Goal: Information Seeking & Learning: Find specific fact

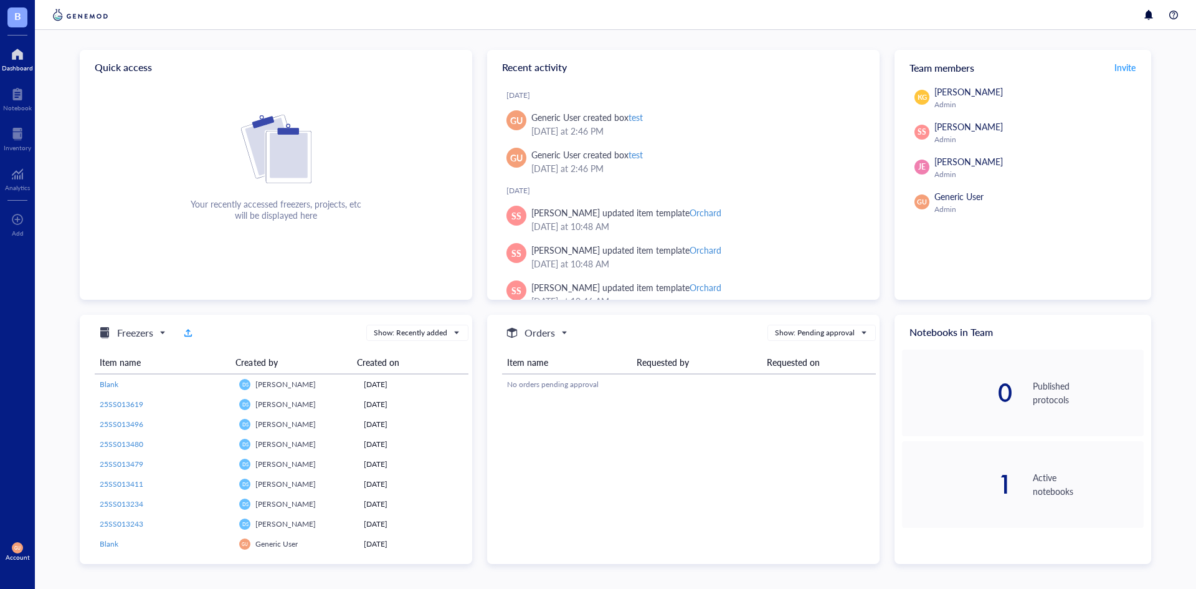
click at [19, 21] on span "B" at bounding box center [17, 16] width 7 height 16
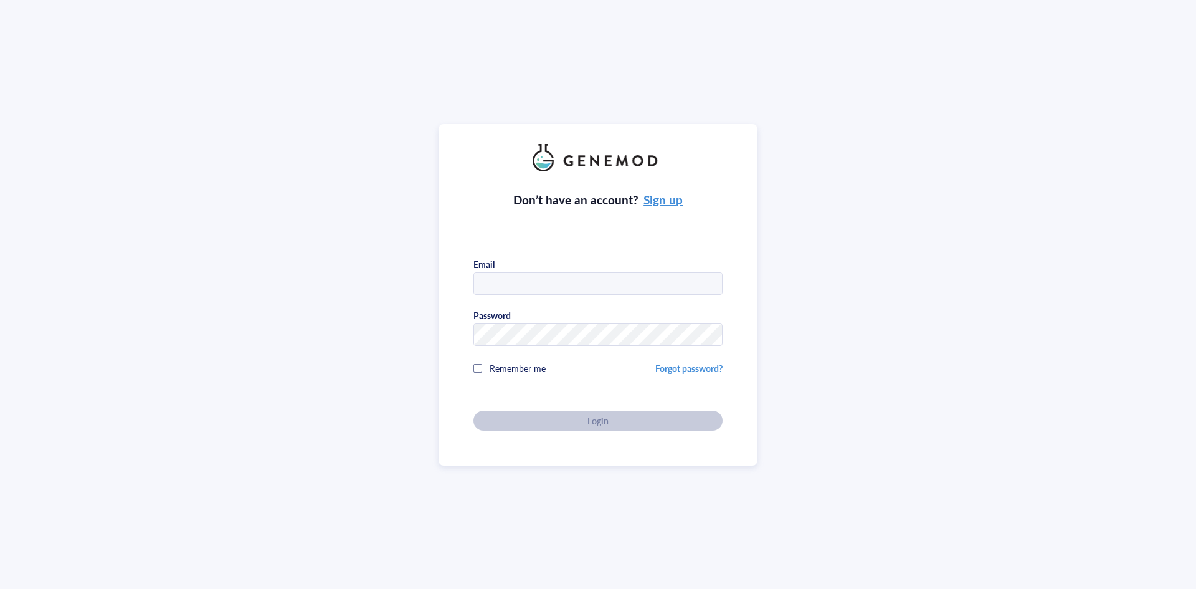
type input "[EMAIL_ADDRESS][DOMAIN_NAME]"
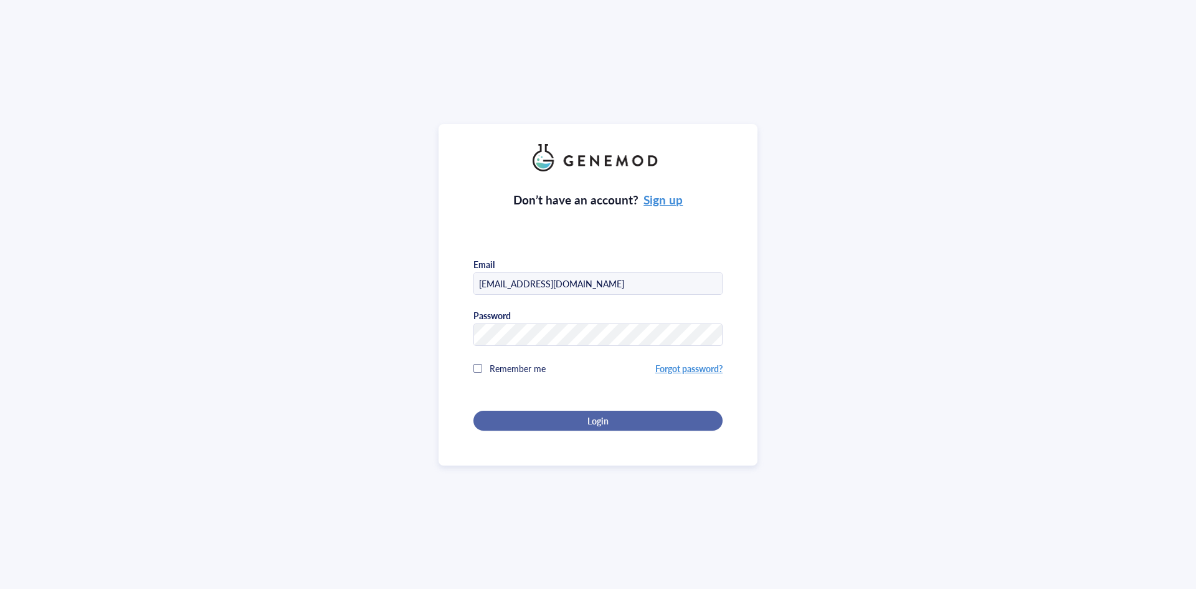
click at [617, 416] on div "Login" at bounding box center [597, 420] width 209 height 11
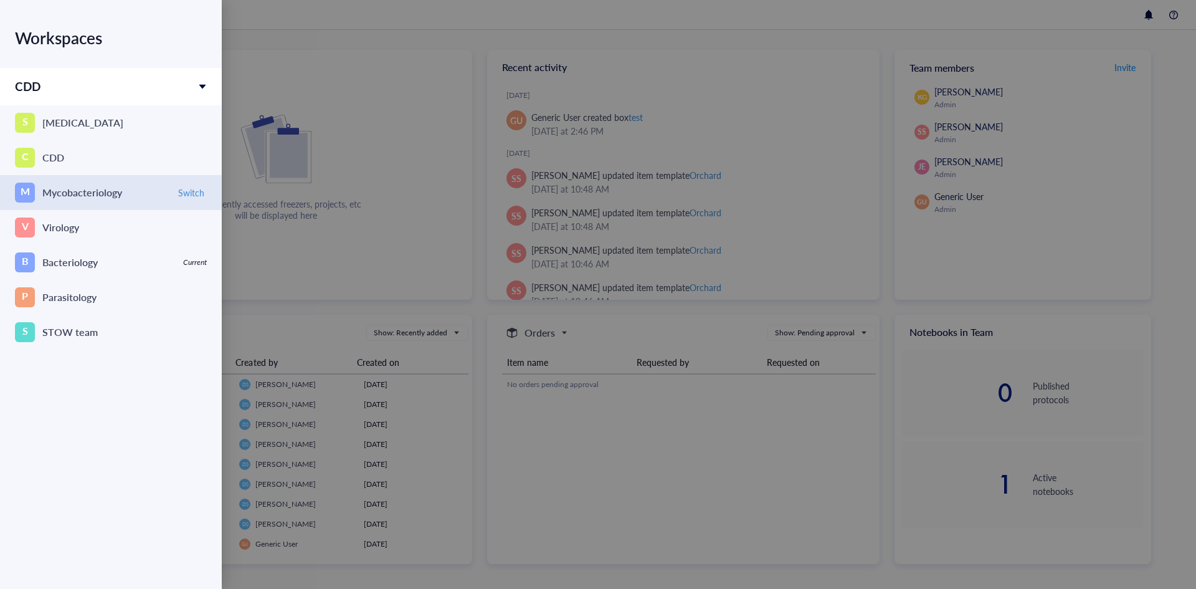
click at [78, 196] on div "Mycobacteriology" at bounding box center [82, 192] width 80 height 17
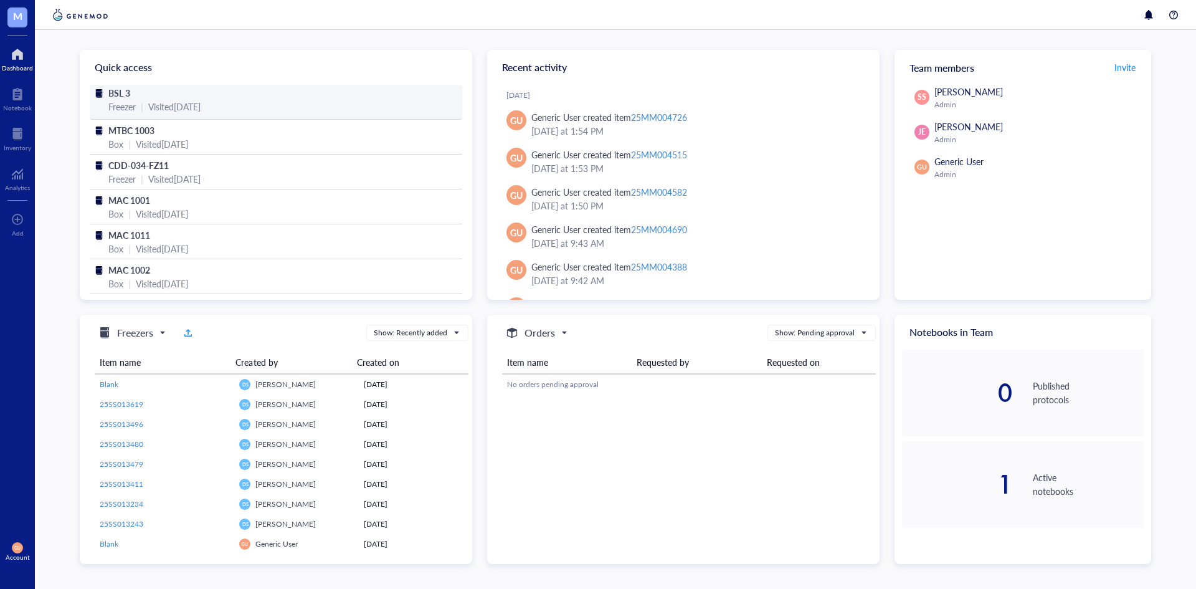
click at [181, 95] on div "BSL 3" at bounding box center [275, 93] width 335 height 14
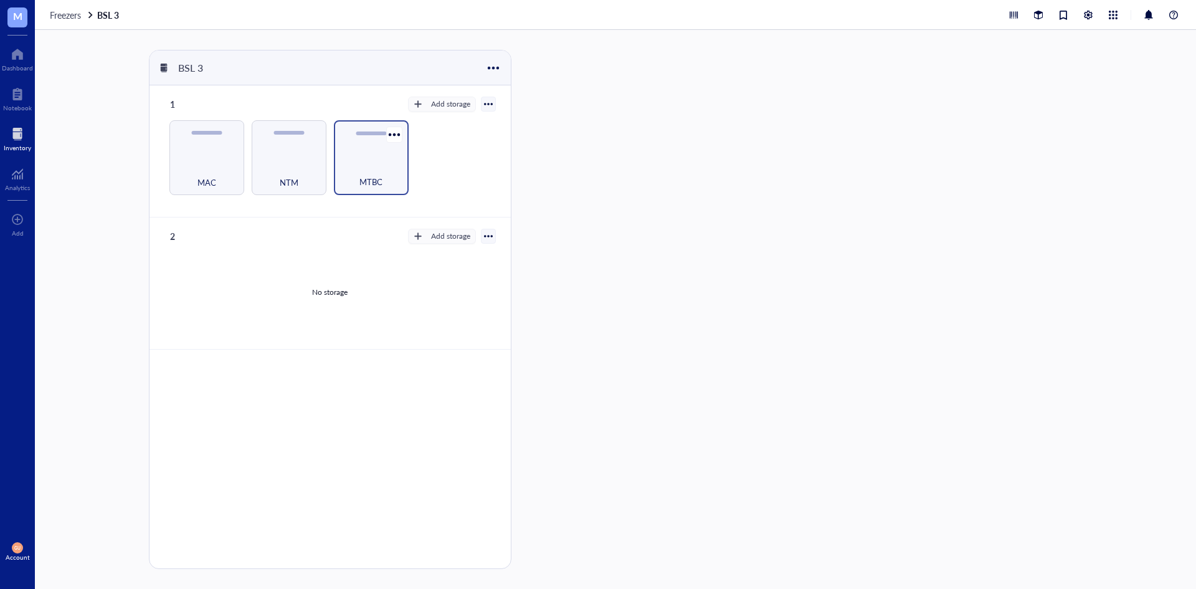
click at [369, 152] on div "MTBC" at bounding box center [371, 157] width 75 height 75
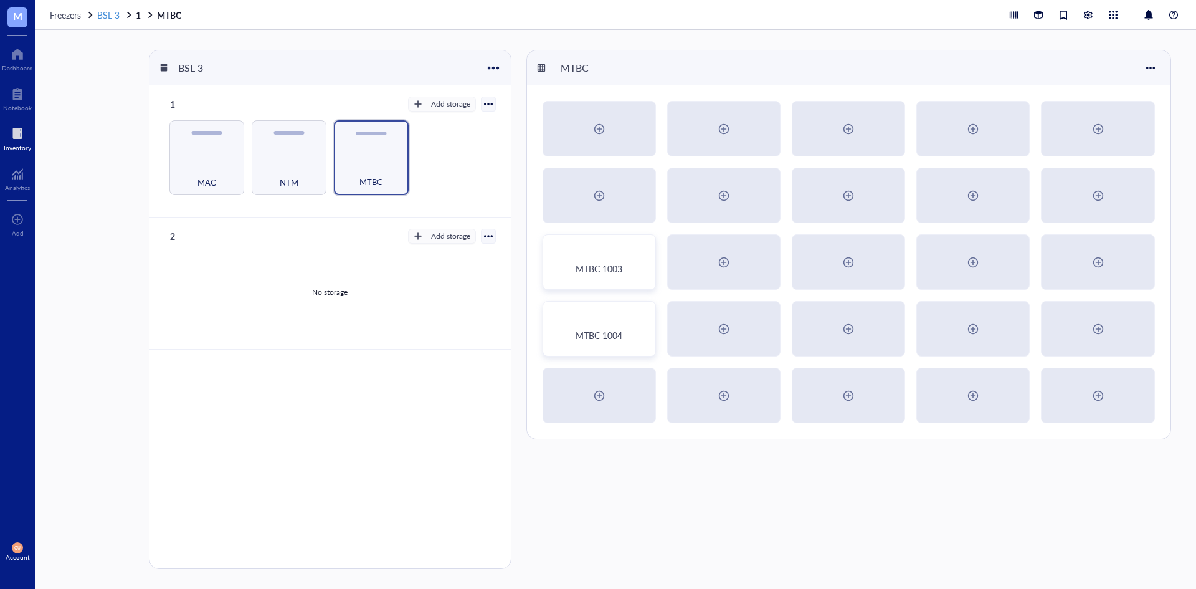
click at [104, 14] on span "BSL 3" at bounding box center [108, 15] width 22 height 12
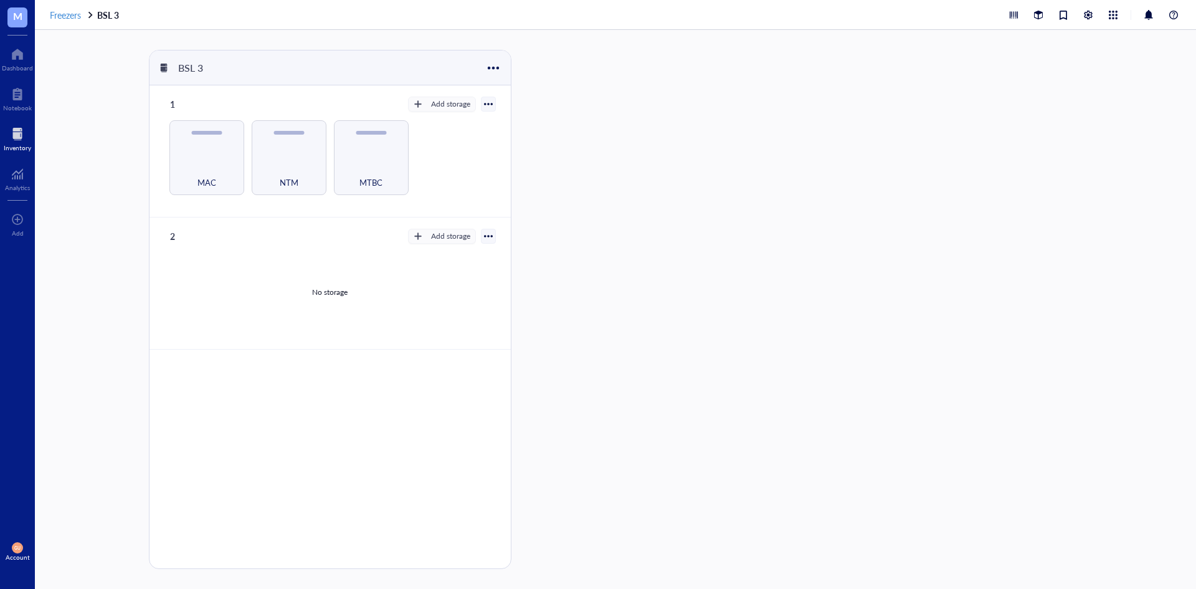
click at [77, 15] on span "Freezers" at bounding box center [65, 15] width 31 height 12
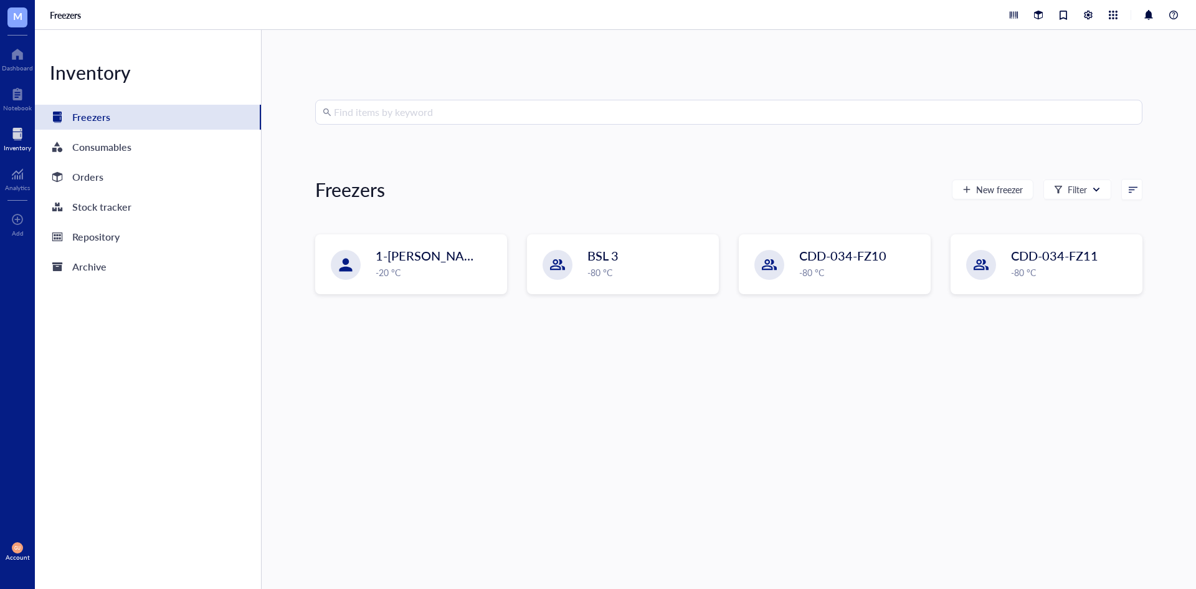
click at [109, 130] on div "Inventory Freezers Consumables Orders Stock tracker Repository Archive" at bounding box center [148, 309] width 227 height 559
click at [650, 244] on div "BSL 3 -80 °C" at bounding box center [622, 263] width 189 height 57
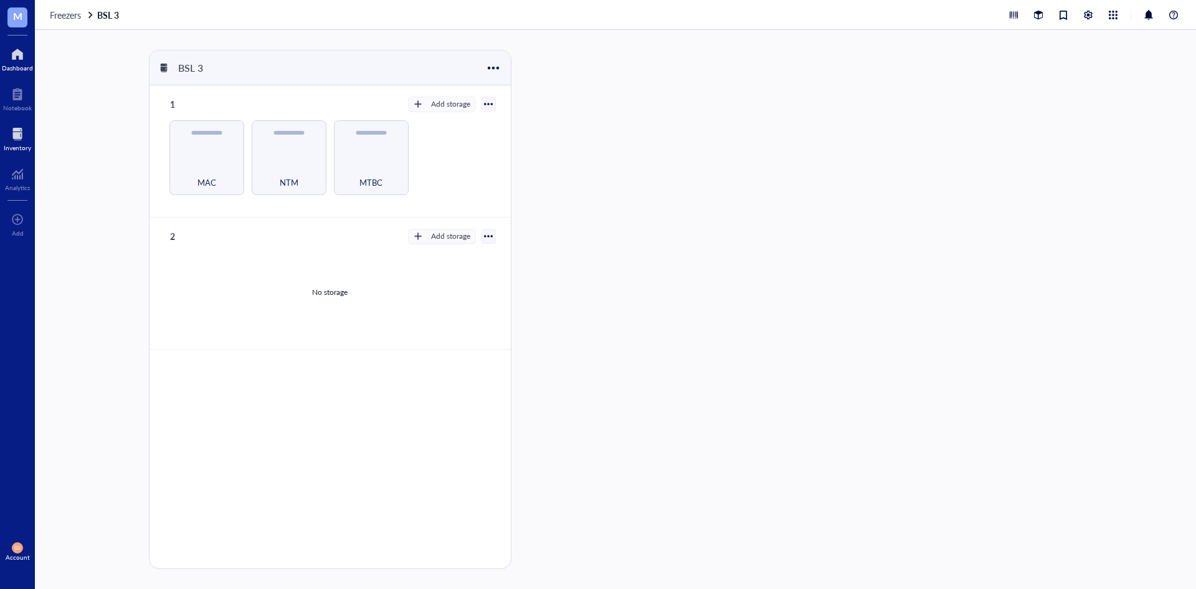
click at [21, 45] on div at bounding box center [17, 54] width 31 height 20
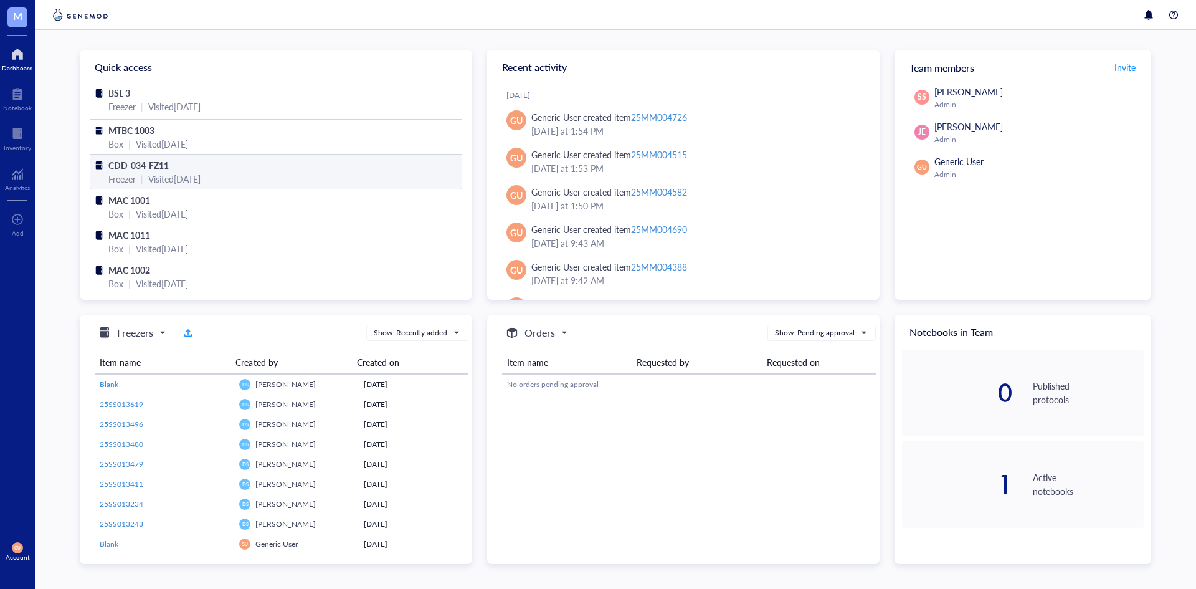
click at [315, 167] on div "CDD-034-FZ11" at bounding box center [275, 165] width 335 height 14
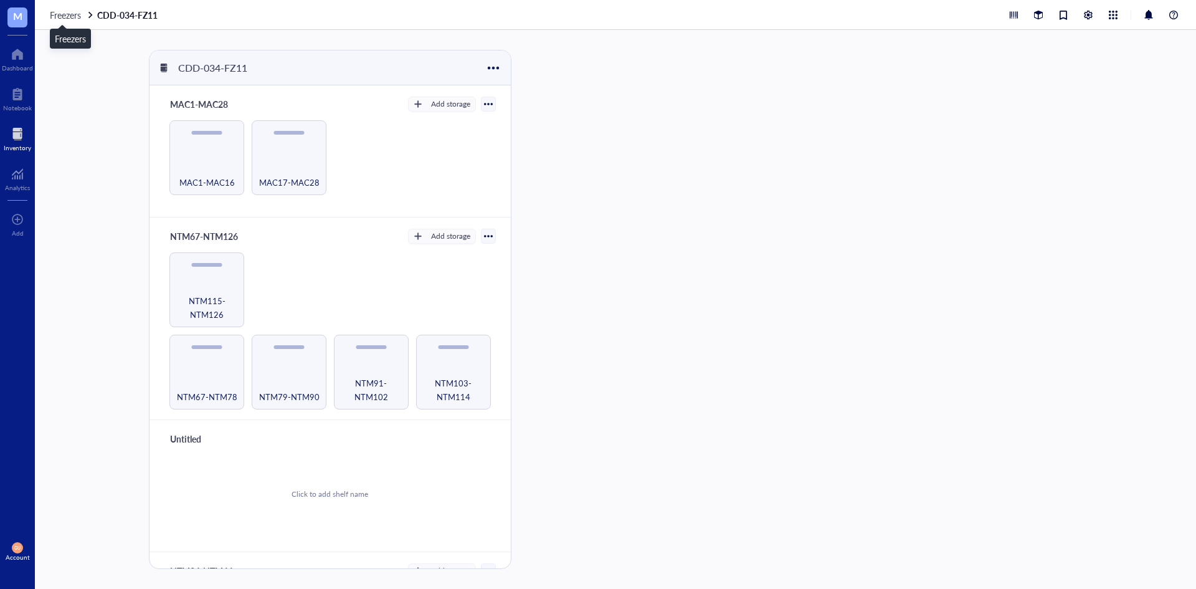
drag, startPoint x: 67, startPoint y: 17, endPoint x: 65, endPoint y: 24, distance: 7.9
click at [67, 17] on span "Freezers" at bounding box center [65, 15] width 31 height 12
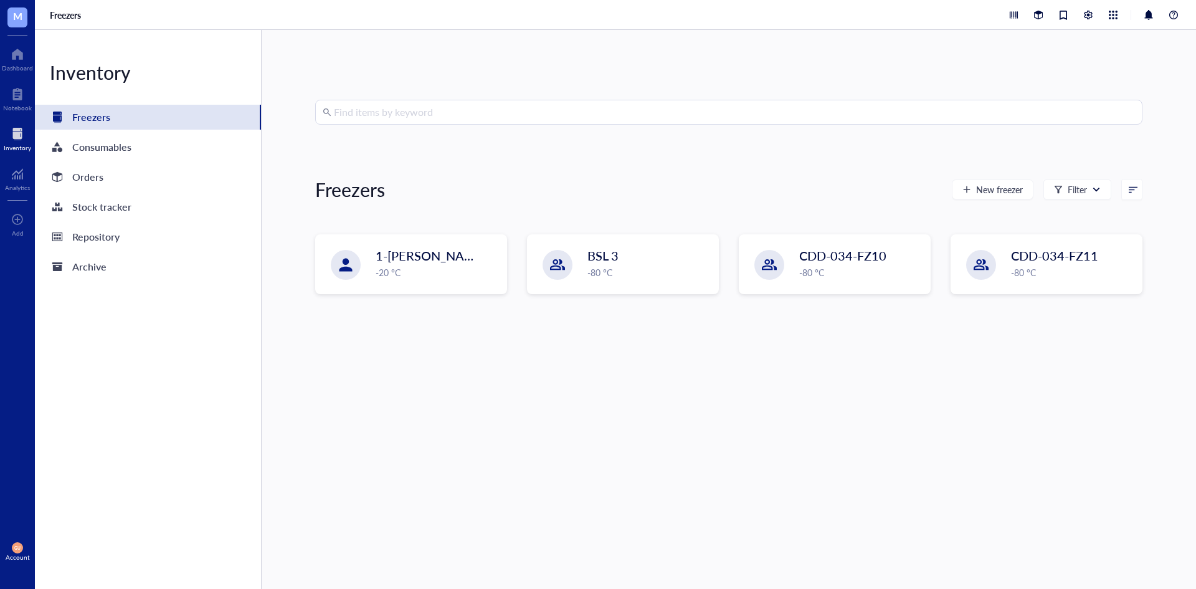
click at [469, 111] on input "search" at bounding box center [734, 112] width 801 height 24
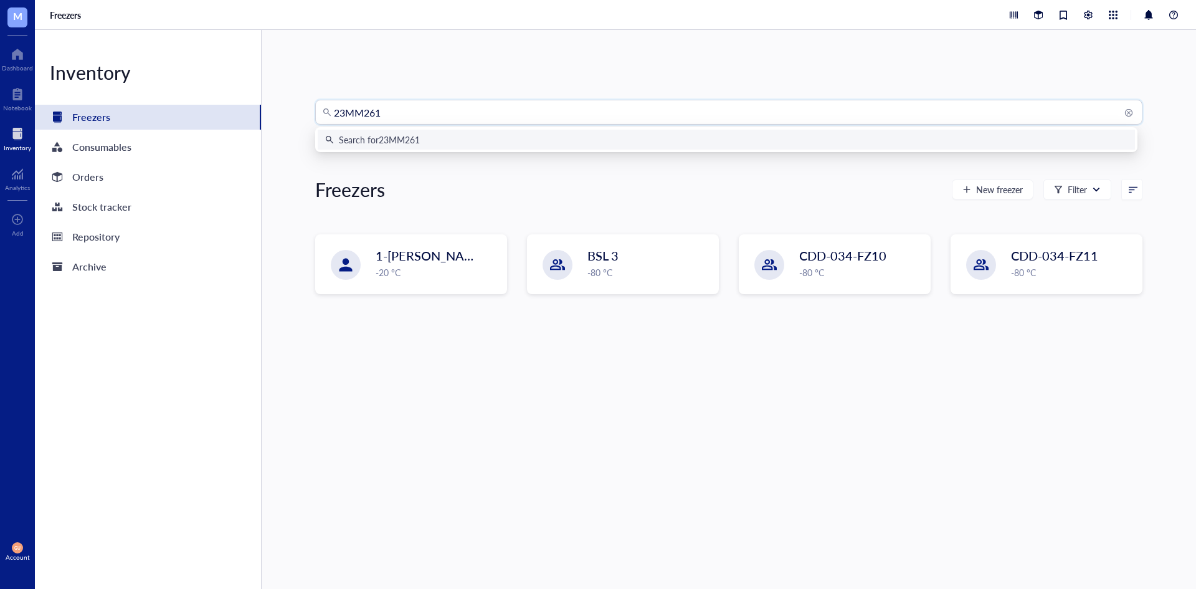
type input "23MM2610"
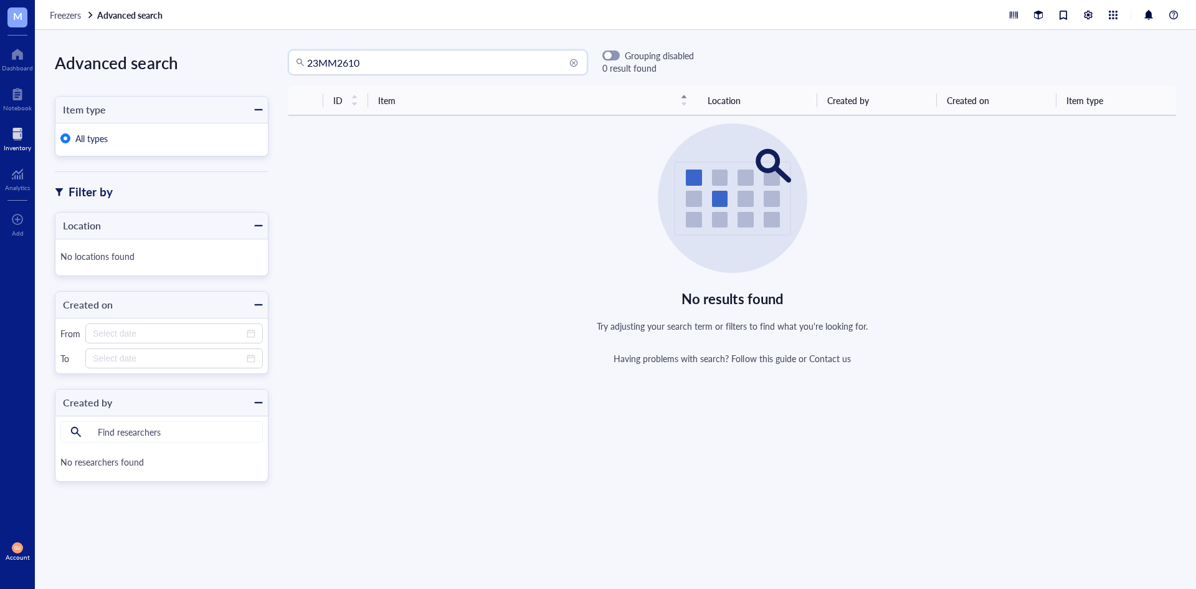
drag, startPoint x: 411, startPoint y: 62, endPoint x: 334, endPoint y: 58, distance: 76.7
click at [334, 58] on input "23MM2610" at bounding box center [443, 62] width 273 height 24
click at [336, 58] on input "23MM2610" at bounding box center [443, 62] width 273 height 24
click at [340, 59] on input "23MM2610" at bounding box center [443, 62] width 273 height 24
click at [340, 64] on input "23MM2610" at bounding box center [443, 62] width 273 height 24
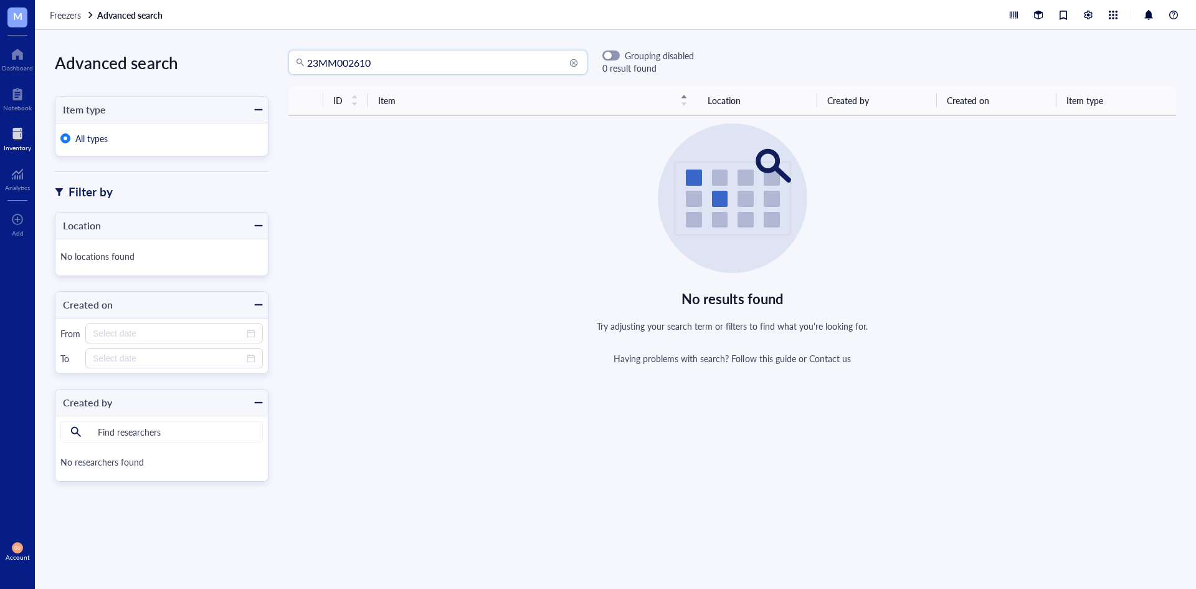
click at [520, 63] on input "23MM002610" at bounding box center [443, 62] width 273 height 24
drag, startPoint x: 389, startPoint y: 57, endPoint x: 293, endPoint y: 52, distance: 96.7
click at [293, 52] on div "23MM002610" at bounding box center [437, 62] width 299 height 25
type input "22MM002610"
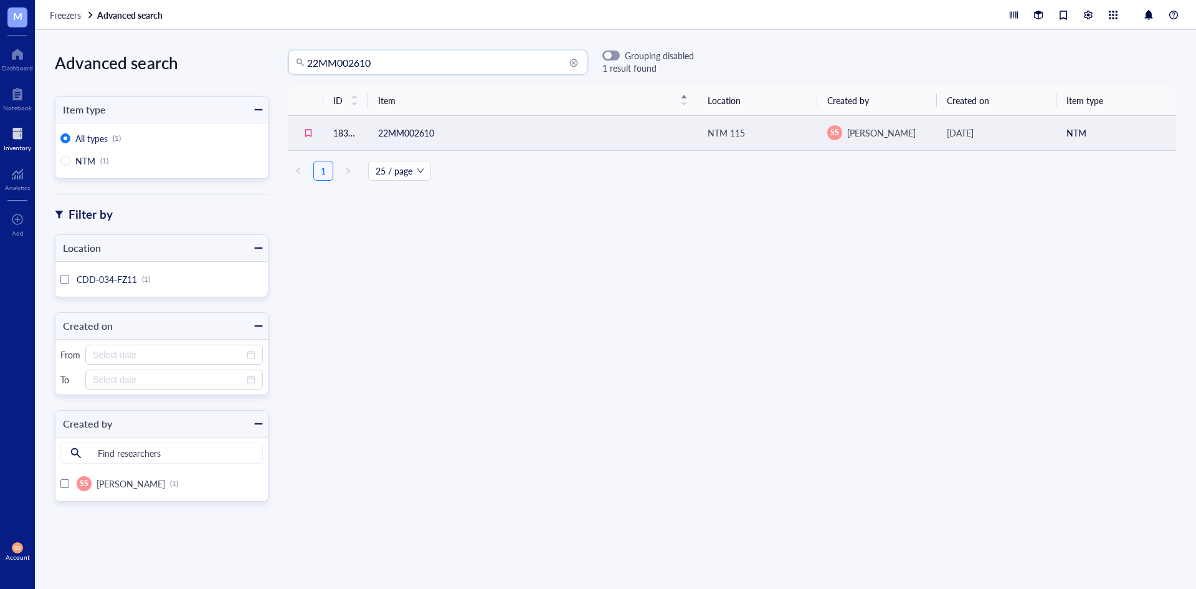
click at [455, 128] on td "22MM002610" at bounding box center [533, 132] width 330 height 35
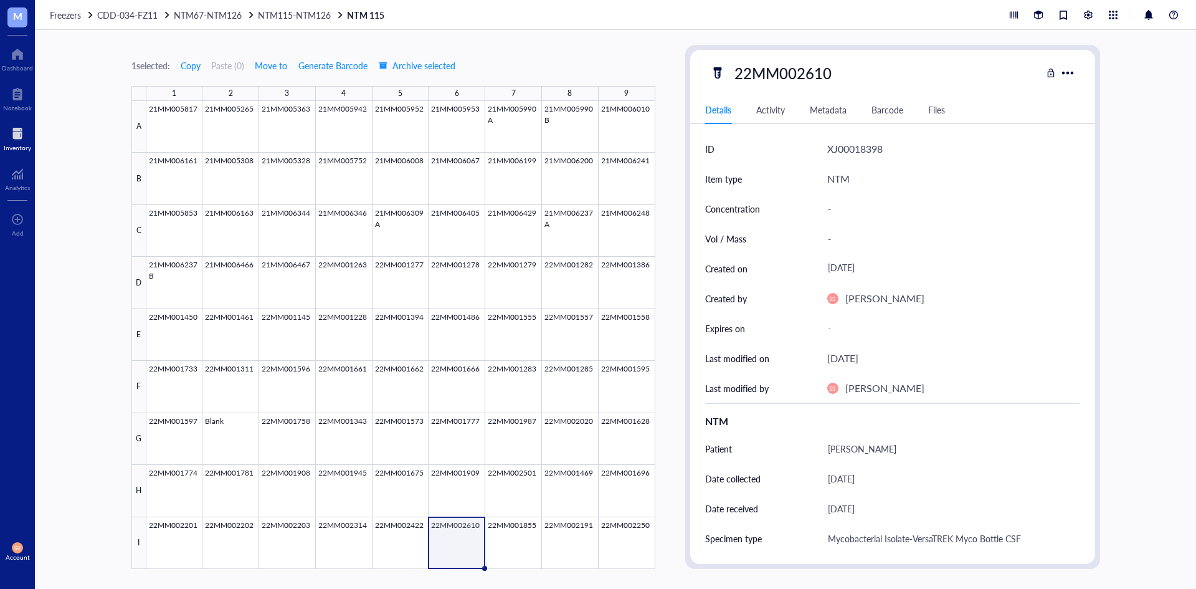
click at [139, 16] on span "CDD-034-FZ11" at bounding box center [127, 15] width 60 height 12
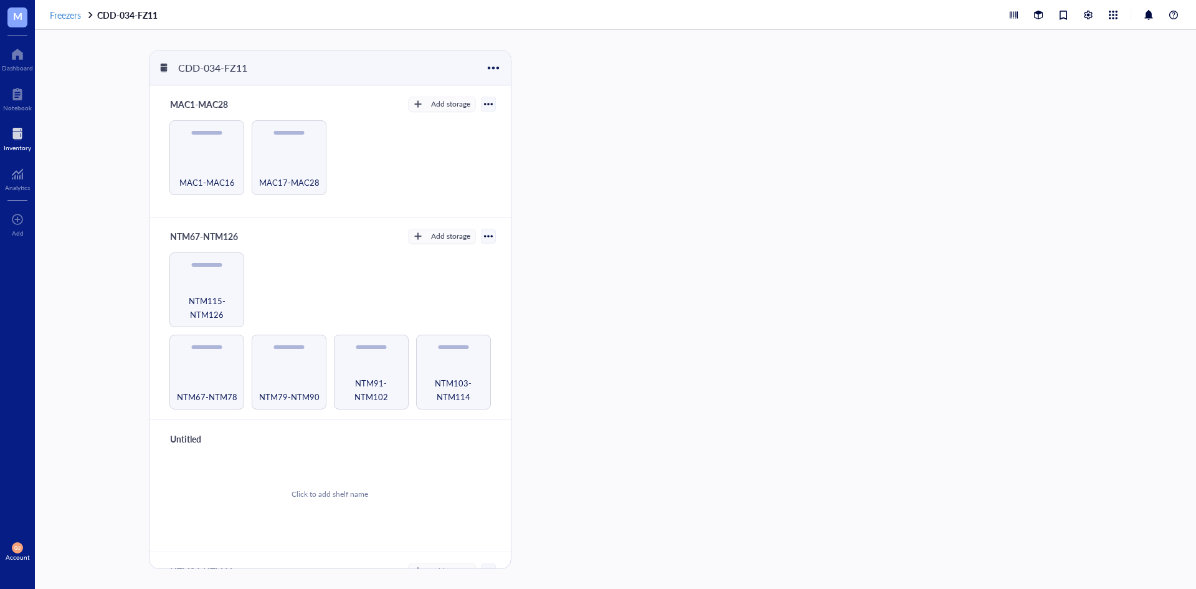
click at [59, 16] on span "Freezers" at bounding box center [65, 15] width 31 height 12
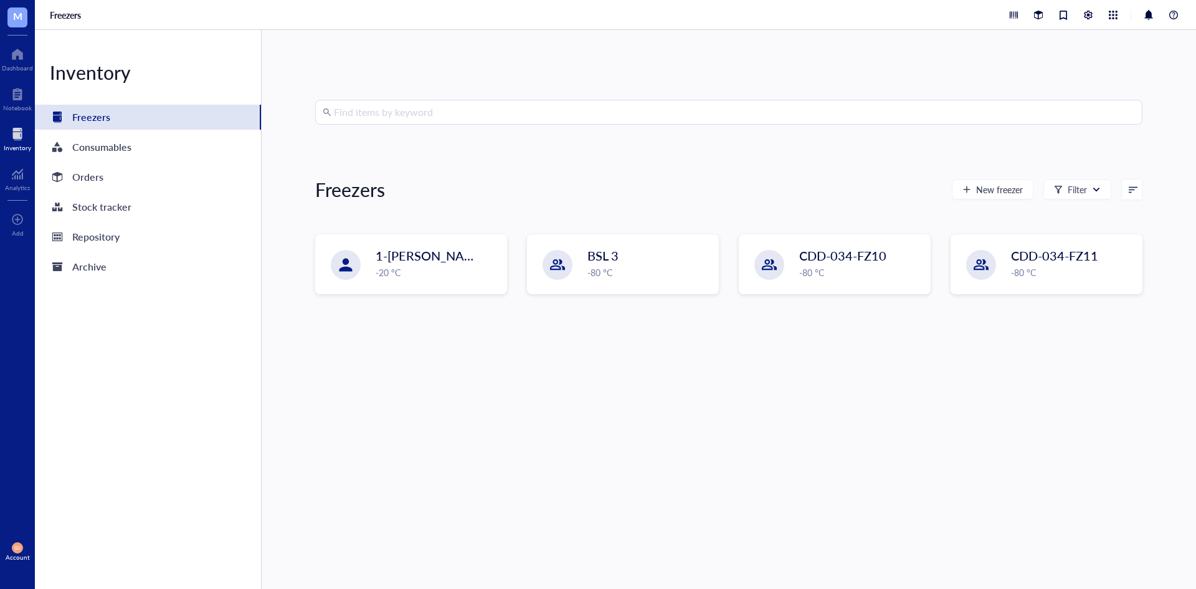
click at [405, 112] on input "search" at bounding box center [734, 112] width 801 height 24
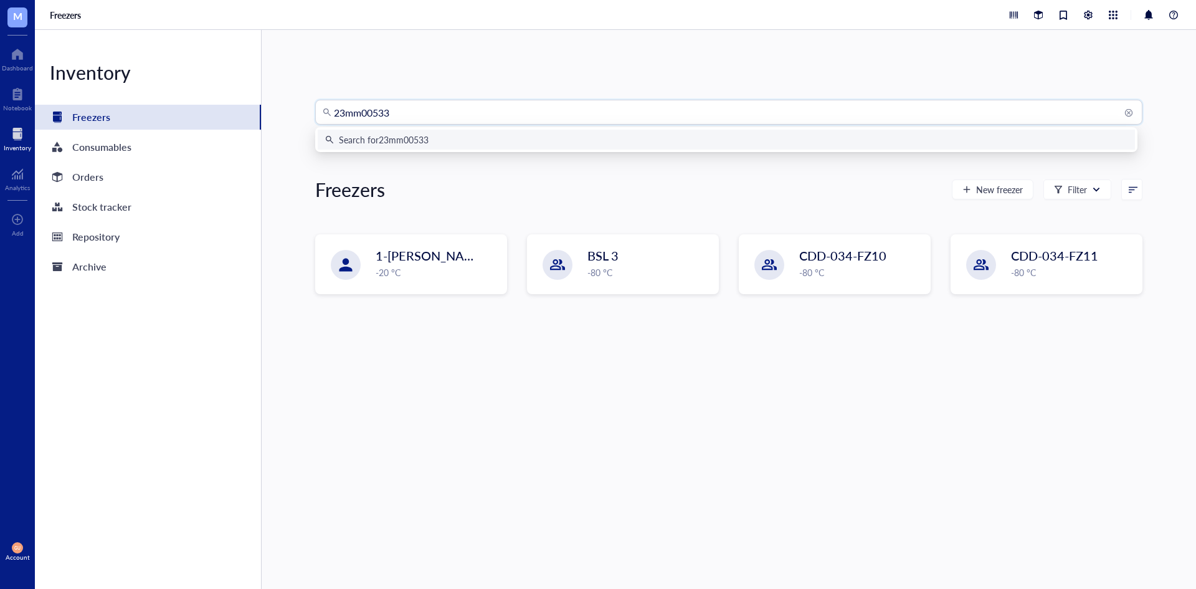
type input "23mm005334"
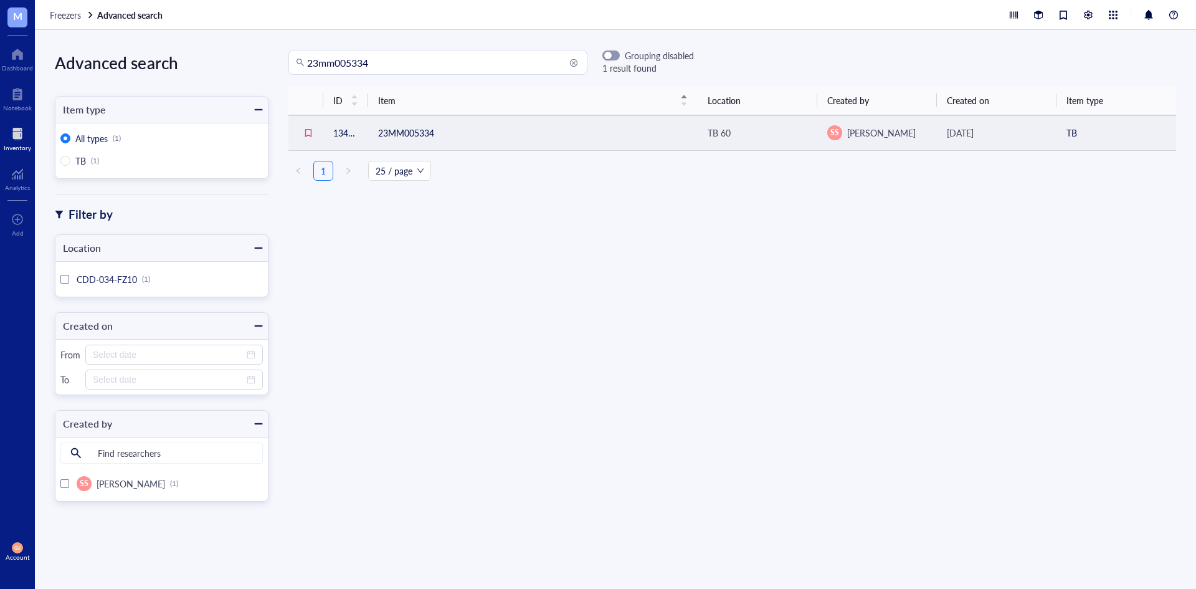
click at [403, 125] on td "23MM005334" at bounding box center [533, 132] width 330 height 35
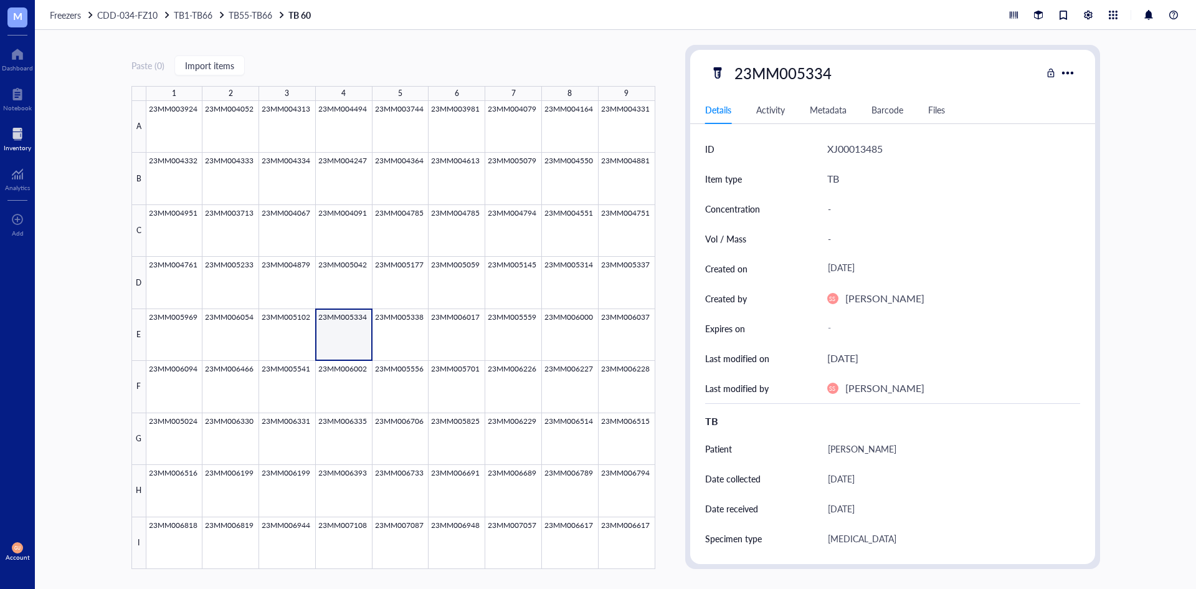
click at [51, 8] on div "Freezers CDD-034-FZ10 TB1-TB66 TB55-TB66 TB 60" at bounding box center [615, 15] width 1161 height 30
drag, startPoint x: 56, startPoint y: 15, endPoint x: 72, endPoint y: 23, distance: 18.1
click at [57, 15] on span "Freezers" at bounding box center [65, 15] width 31 height 12
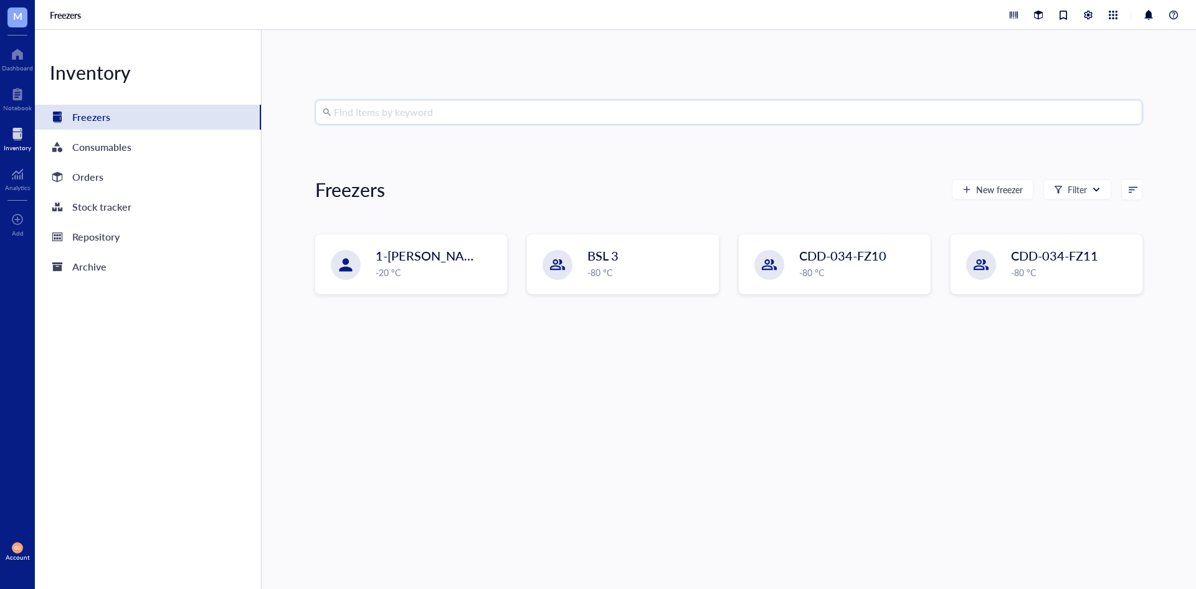
click at [414, 112] on input "search" at bounding box center [734, 112] width 801 height 24
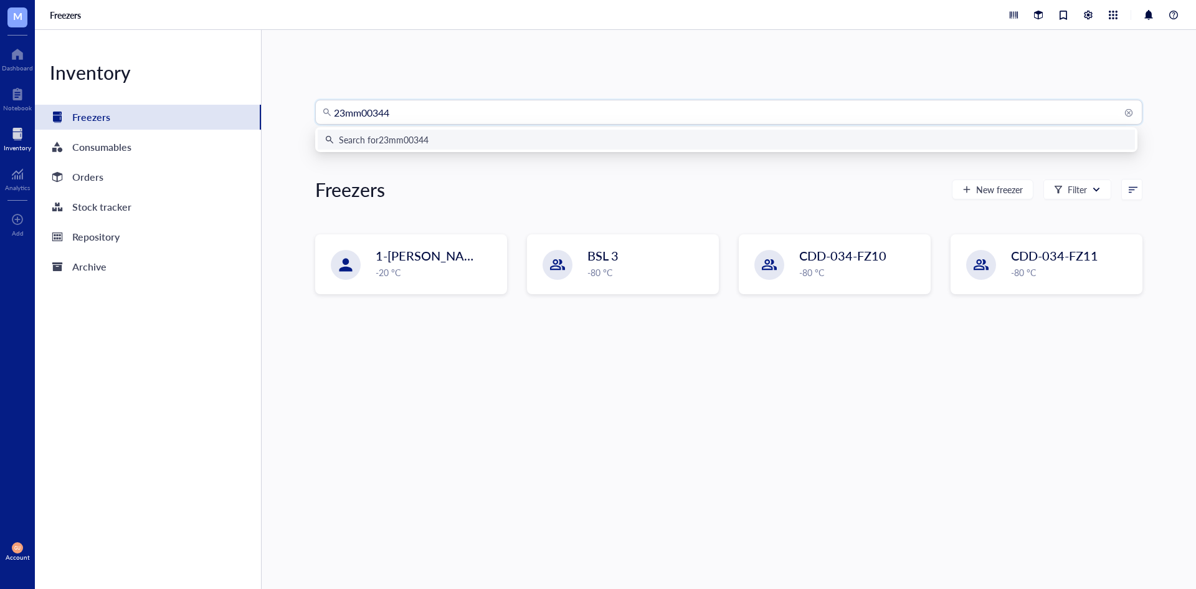
type input "23mm003441"
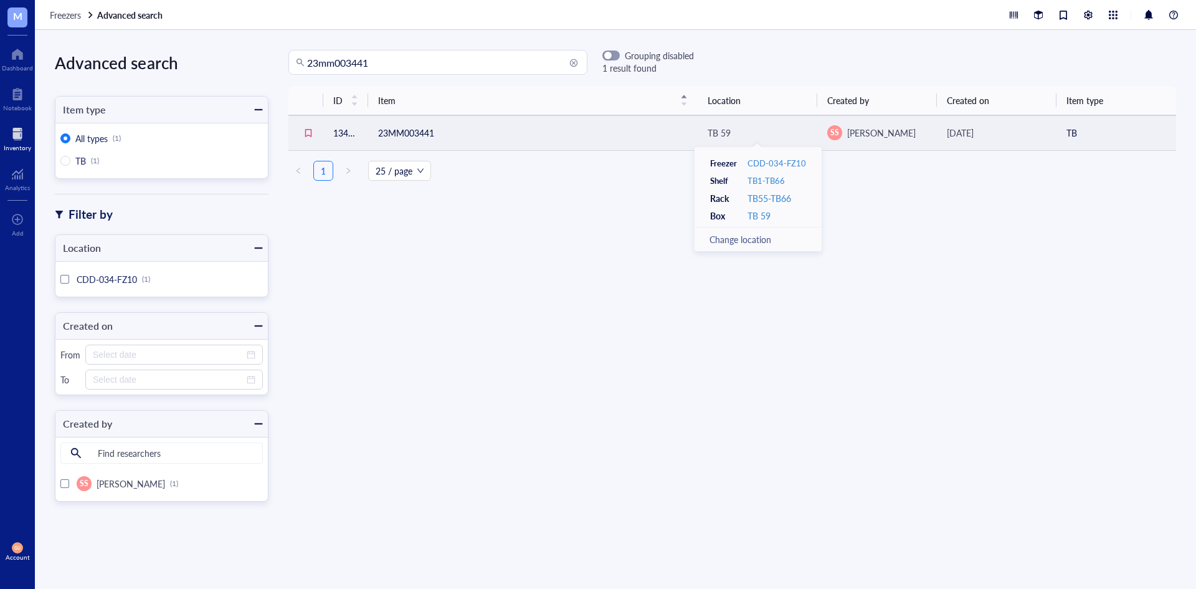
click at [725, 130] on div "TB 59" at bounding box center [719, 133] width 23 height 14
click at [721, 132] on div "TB 59" at bounding box center [719, 133] width 23 height 14
click at [409, 131] on td "23MM003441" at bounding box center [533, 132] width 330 height 35
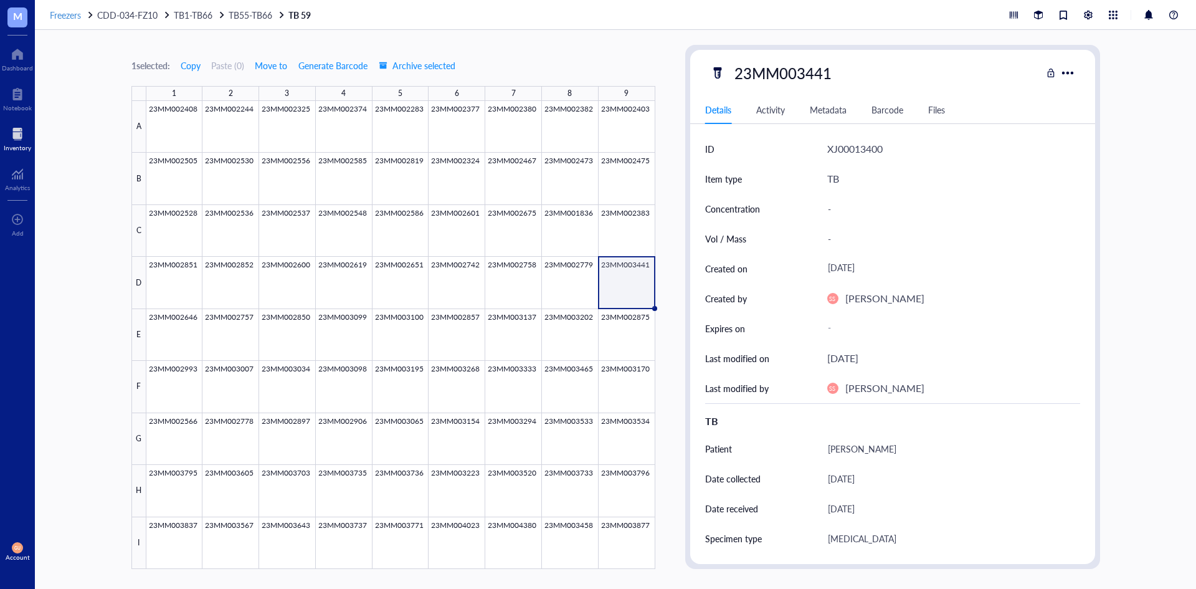
click at [71, 13] on span "Freezers" at bounding box center [65, 15] width 31 height 12
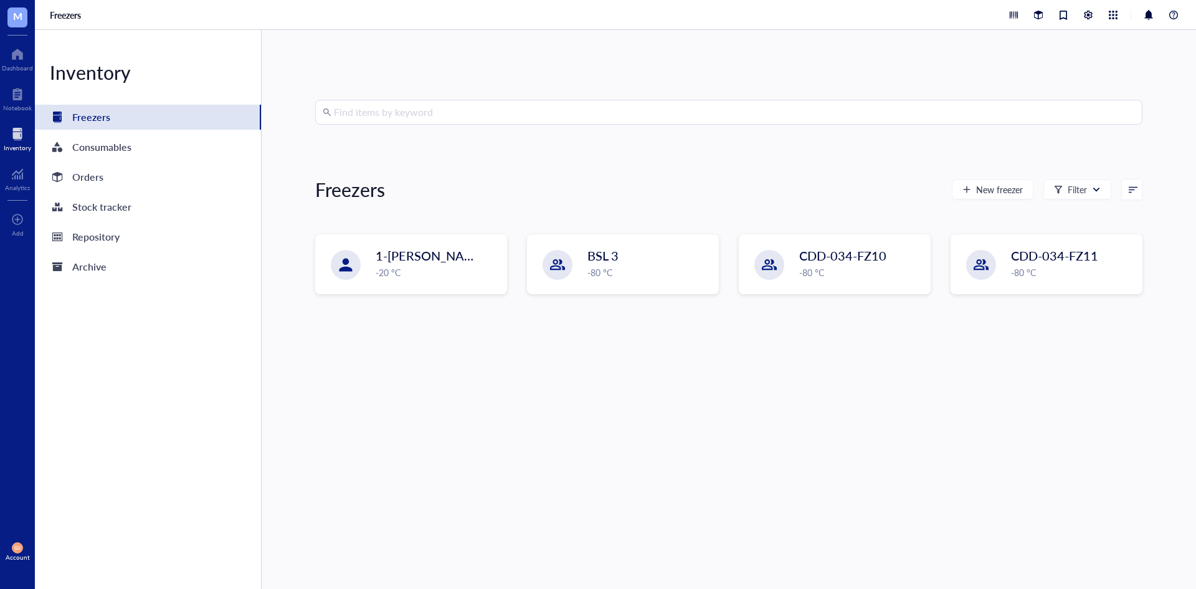
click at [380, 115] on input "search" at bounding box center [734, 112] width 801 height 24
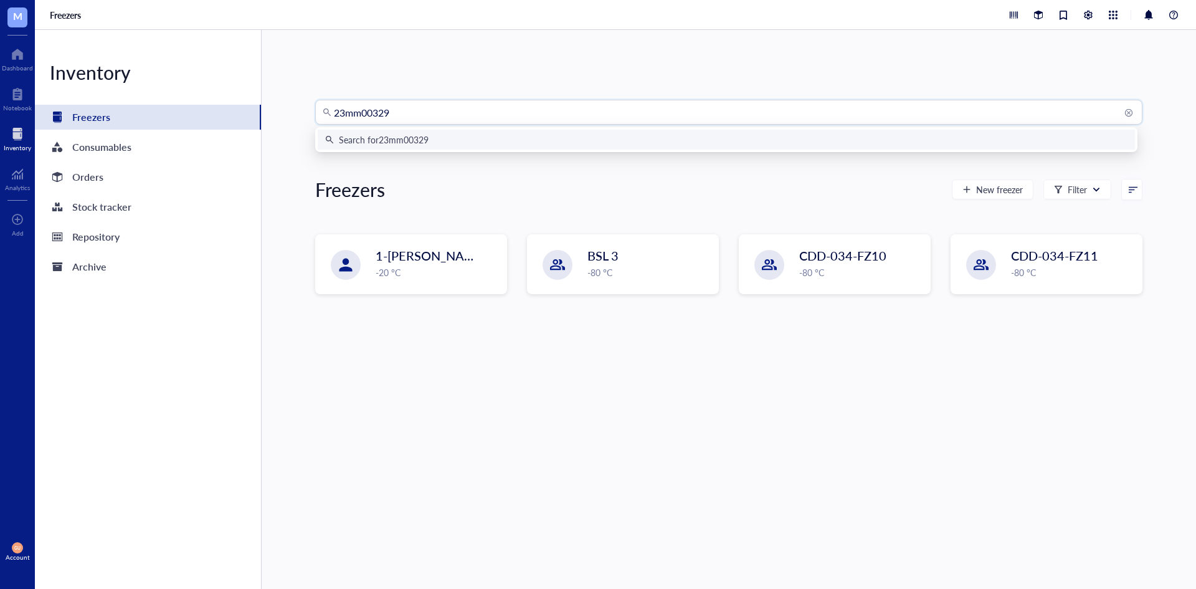
type input "23mm003294"
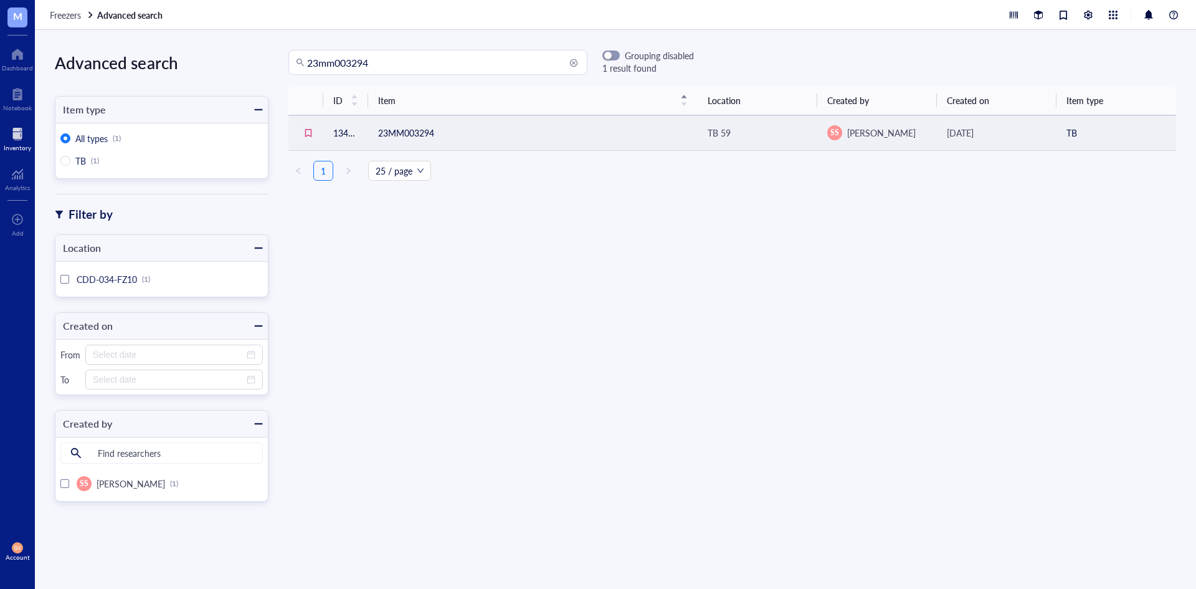
click at [671, 130] on td "23MM003294" at bounding box center [533, 132] width 330 height 35
